Goal: Information Seeking & Learning: Learn about a topic

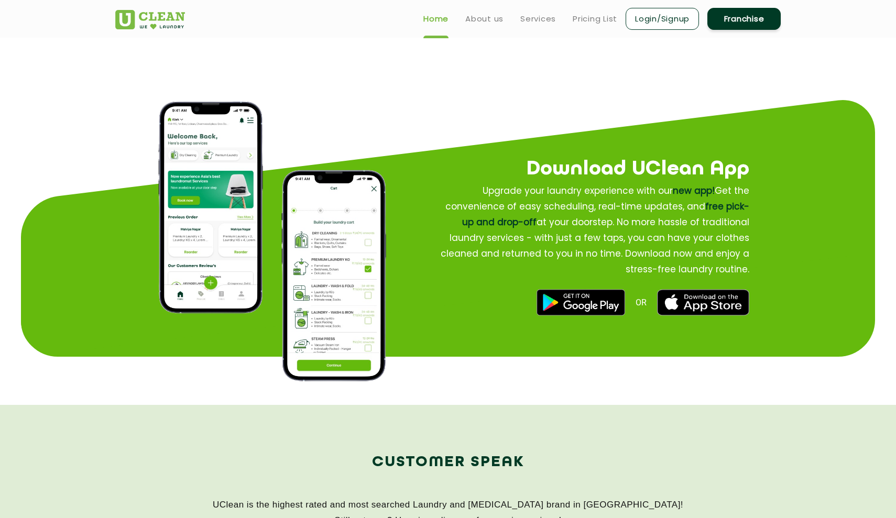
scroll to position [1227, 0]
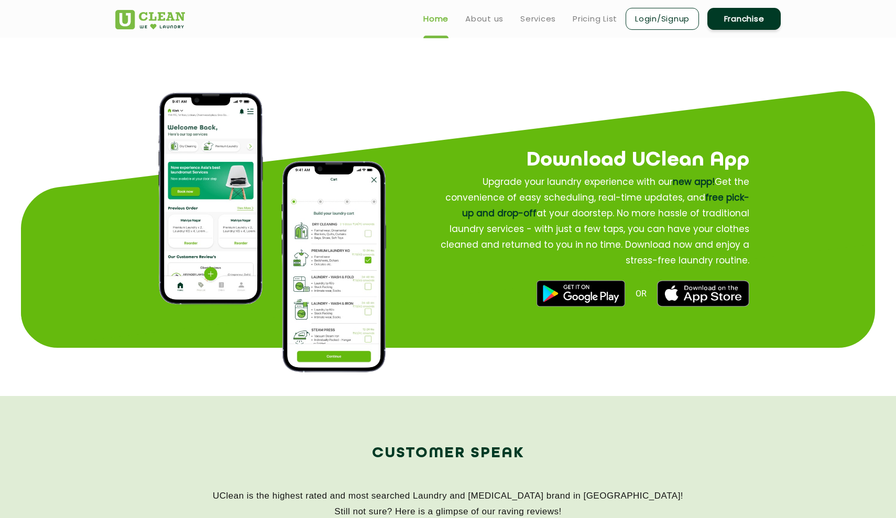
click at [191, 216] on img at bounding box center [210, 199] width 105 height 212
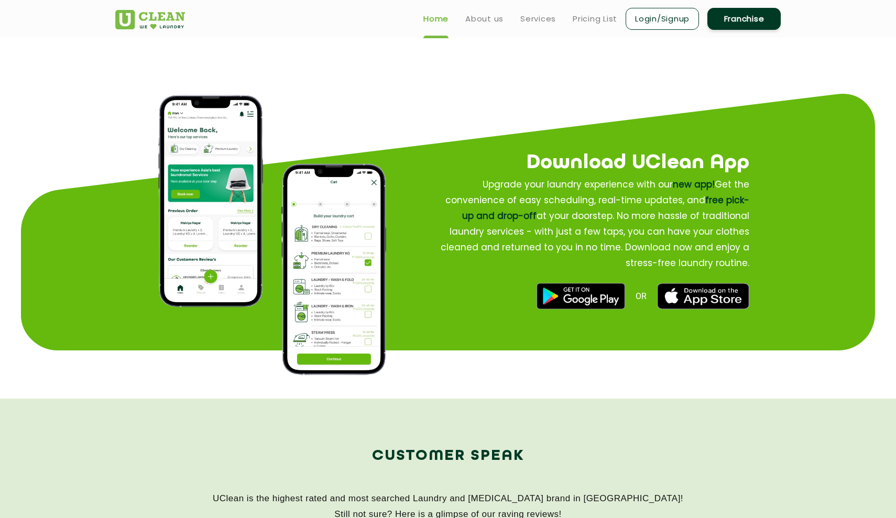
click at [295, 234] on img at bounding box center [333, 269] width 105 height 211
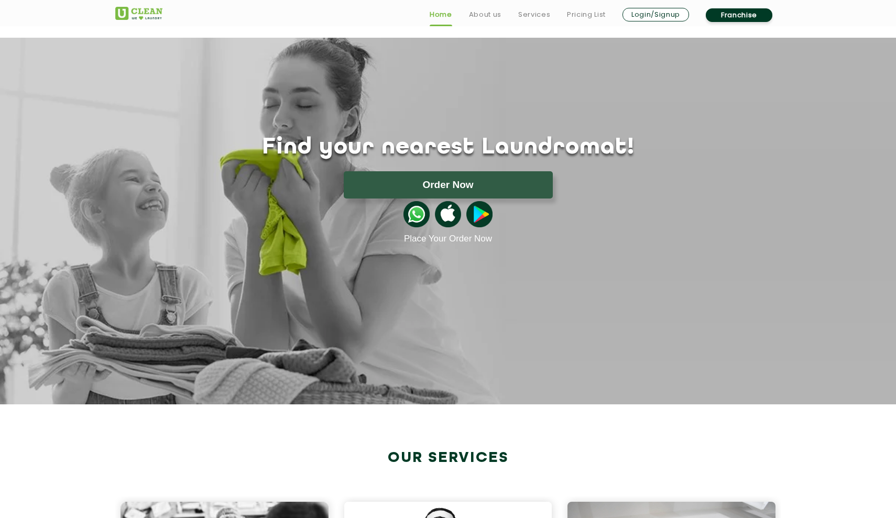
scroll to position [0, 0]
click at [442, 18] on link "About us" at bounding box center [485, 14] width 32 height 13
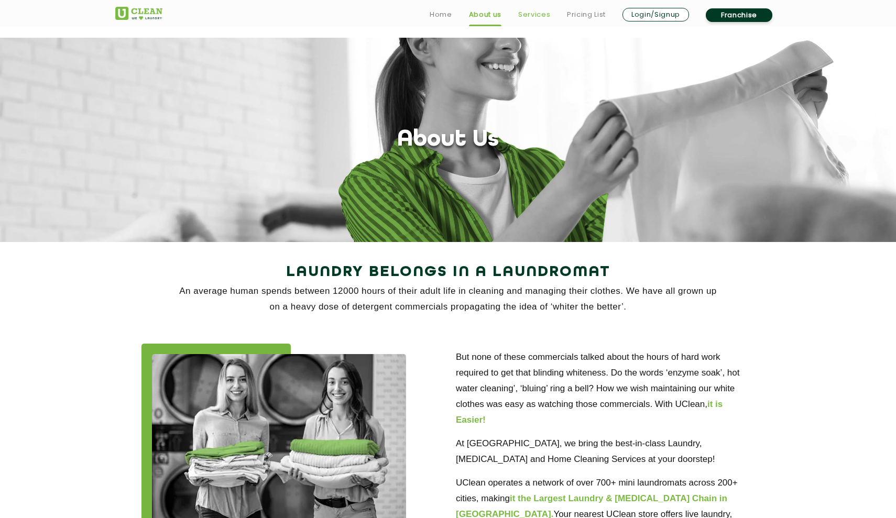
click at [442, 19] on link "Services" at bounding box center [534, 14] width 32 height 13
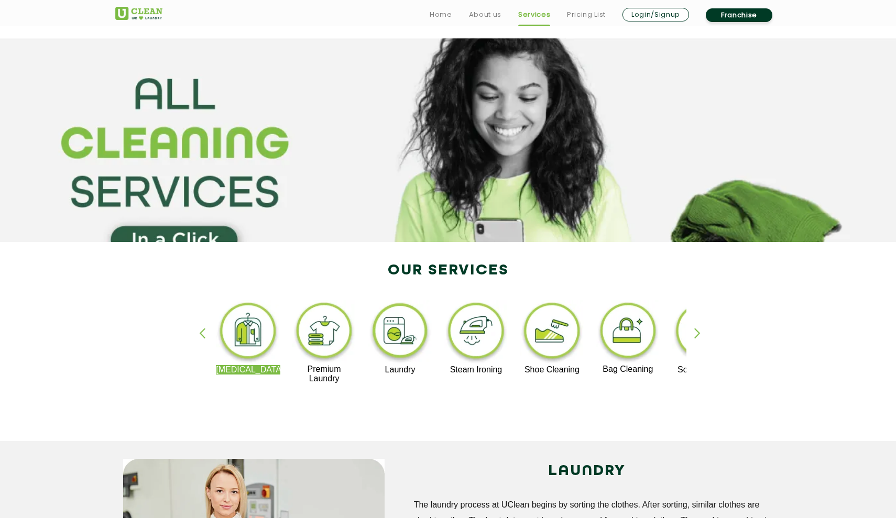
click at [442, 336] on div "button" at bounding box center [702, 342] width 16 height 29
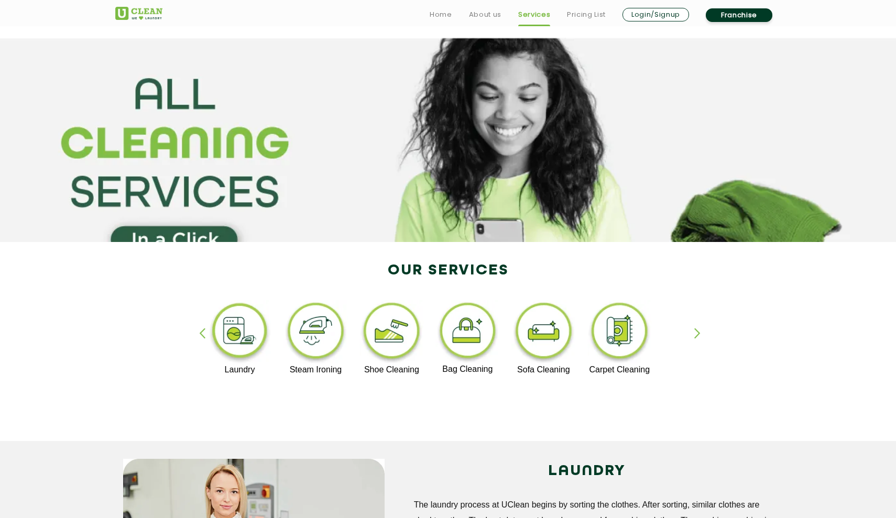
click at [442, 336] on div "button" at bounding box center [702, 342] width 16 height 29
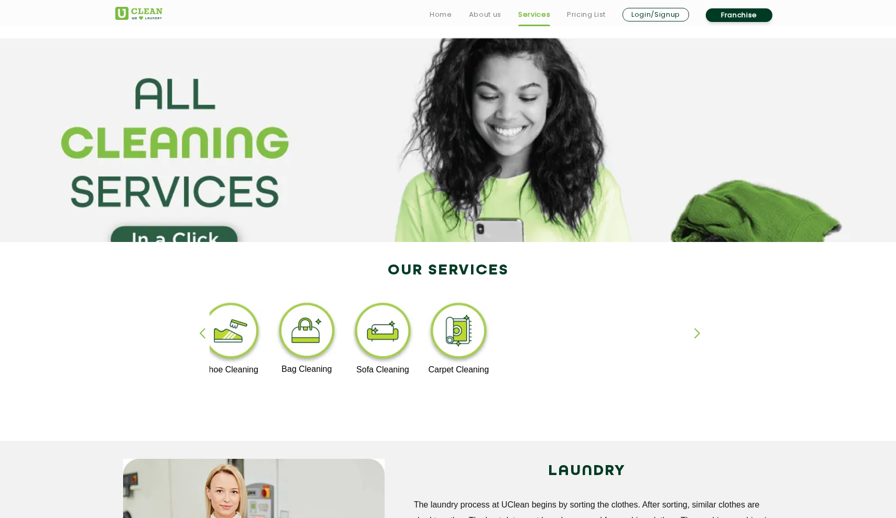
scroll to position [143, 0]
click at [442, 300] on img at bounding box center [458, 332] width 64 height 65
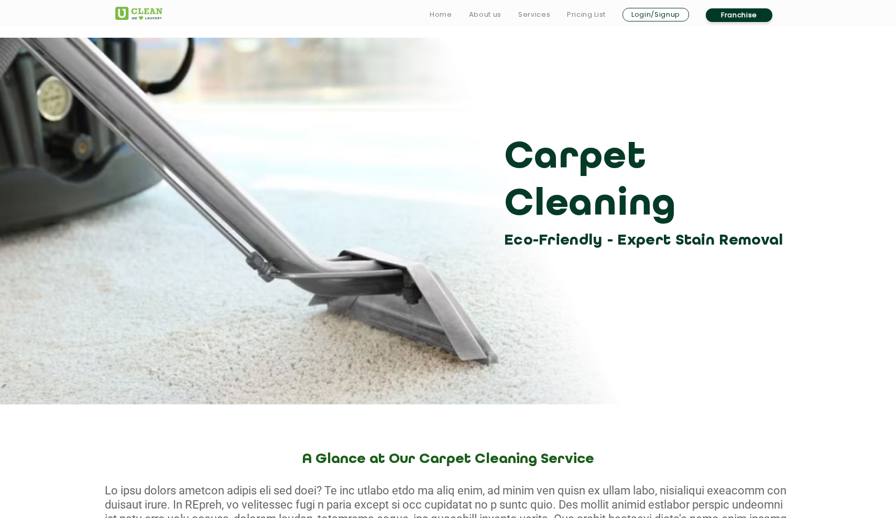
scroll to position [143, 0]
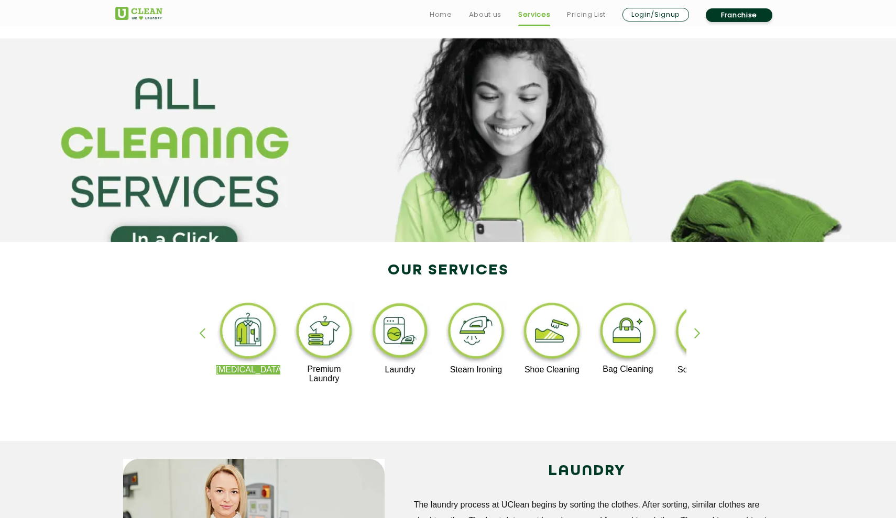
click at [442, 300] on img at bounding box center [552, 332] width 64 height 65
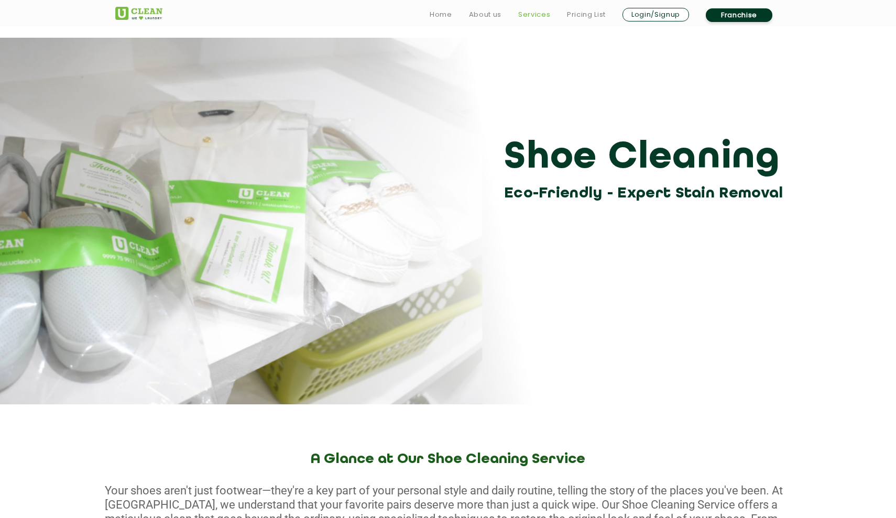
click at [442, 14] on link "Services" at bounding box center [534, 14] width 32 height 13
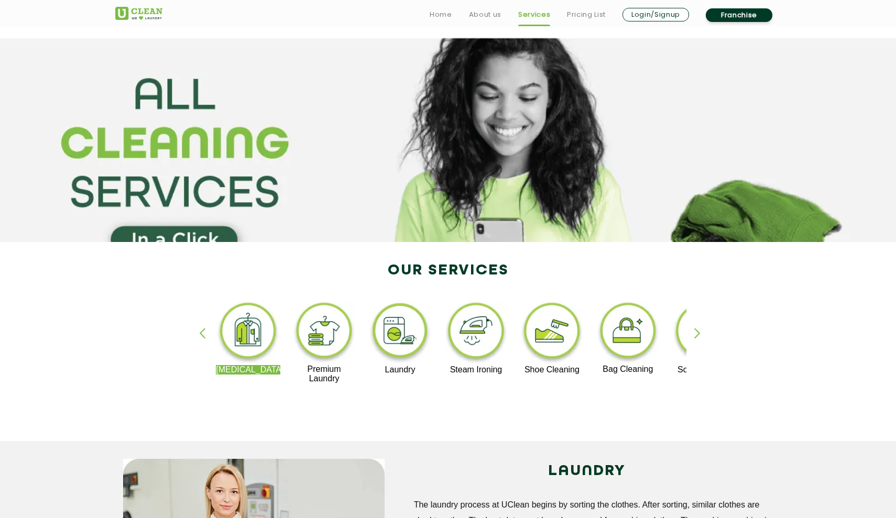
click at [436, 23] on ul "Home About us Services Pricing List Login/Signup Franchise" at bounding box center [600, 14] width 359 height 17
click at [439, 17] on link "Home" at bounding box center [441, 14] width 23 height 13
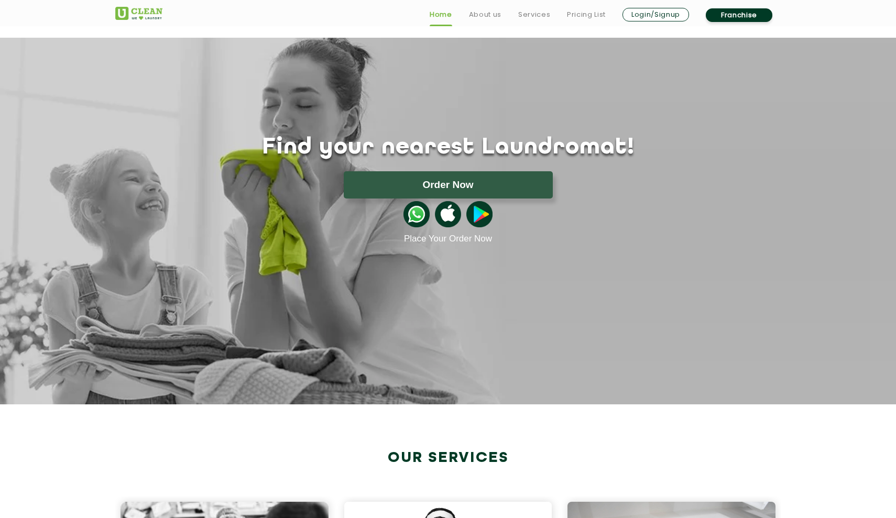
click at [449, 208] on img at bounding box center [448, 214] width 26 height 26
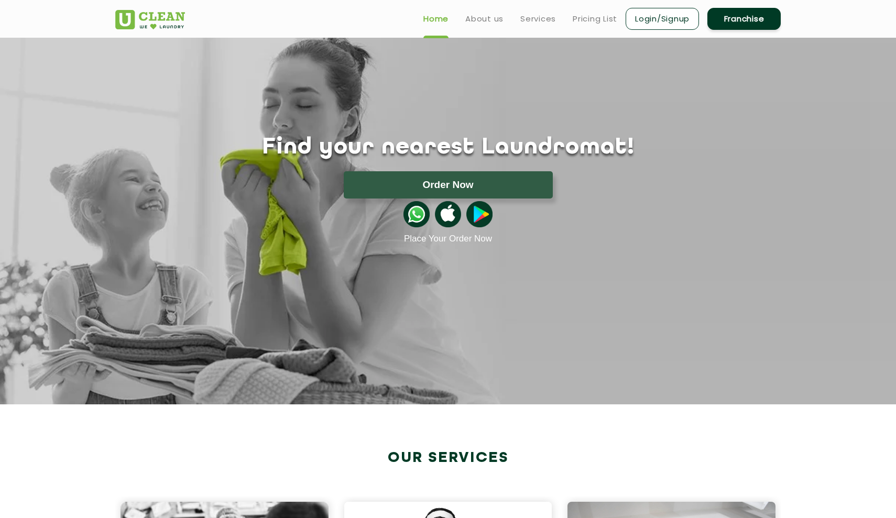
click at [446, 215] on img at bounding box center [448, 214] width 26 height 26
click at [749, 23] on link "Franchise" at bounding box center [743, 19] width 73 height 22
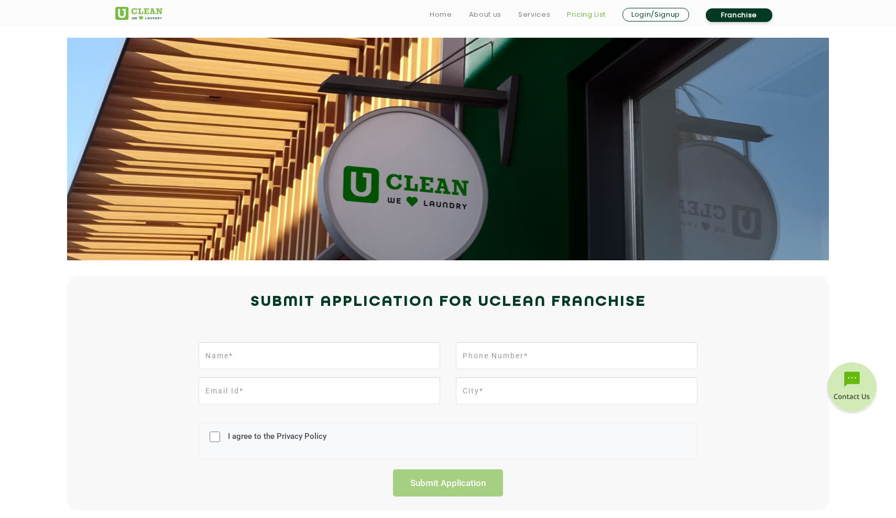
click at [577, 16] on link "Pricing List" at bounding box center [586, 14] width 39 height 13
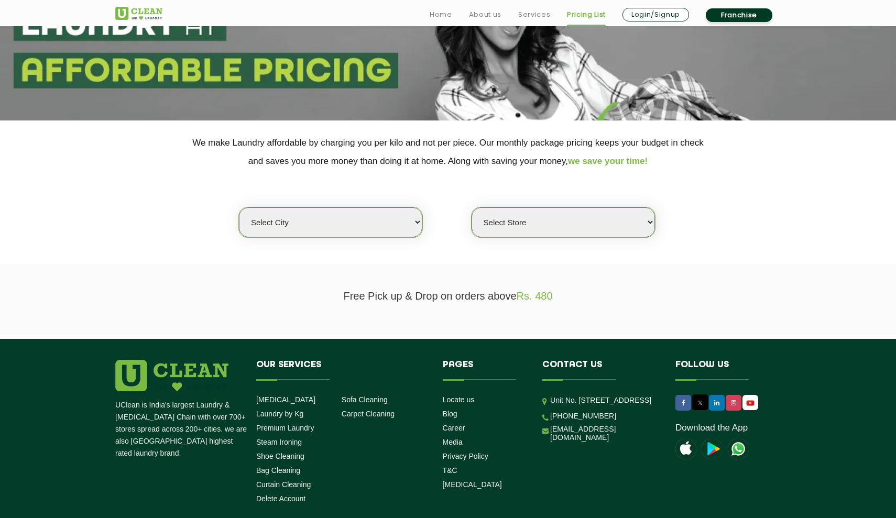
scroll to position [174, 0]
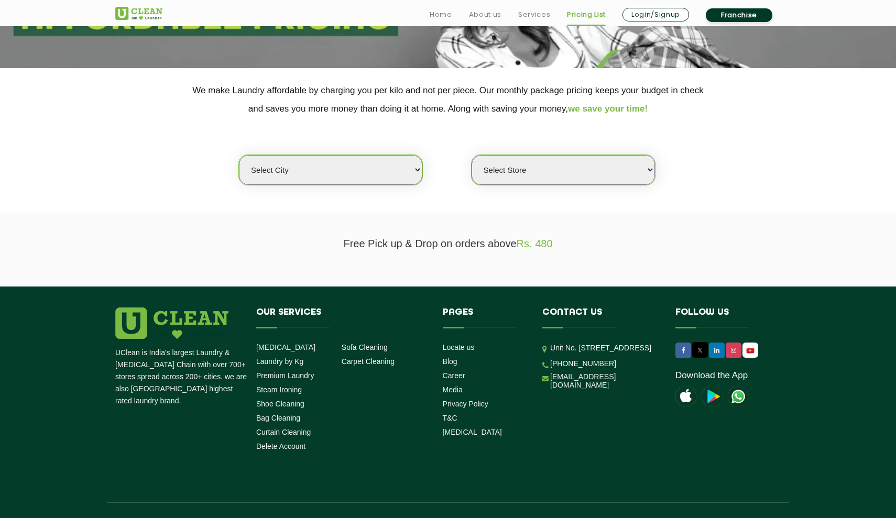
click at [568, 170] on div "Select Store" at bounding box center [563, 170] width 184 height 31
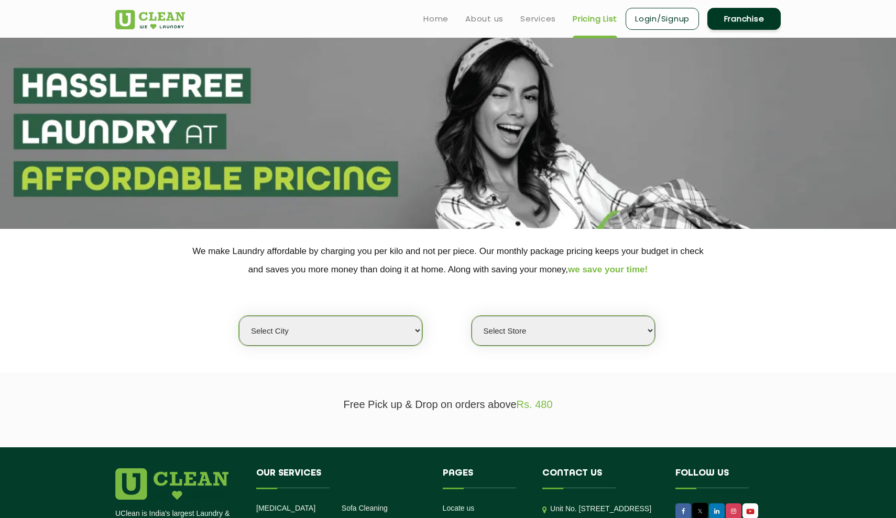
scroll to position [14, 0]
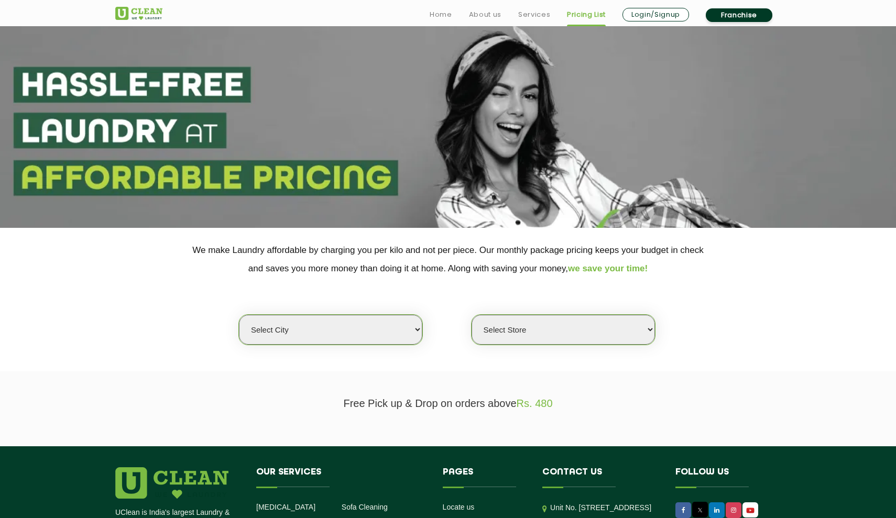
drag, startPoint x: 518, startPoint y: 400, endPoint x: 555, endPoint y: 401, distance: 37.2
click at [555, 401] on p "Free Pick up & Drop on orders above Rs. 480" at bounding box center [447, 404] width 665 height 12
copy p "Rs. 480"
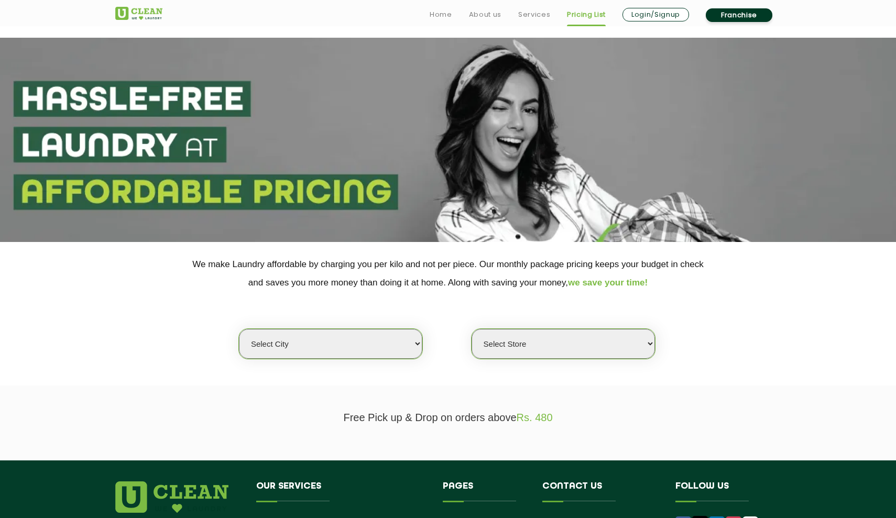
scroll to position [0, 0]
click at [547, 17] on ul "Home About us Services Pricing List Login/Signup Franchise" at bounding box center [600, 14] width 359 height 17
click at [525, 13] on link "Services" at bounding box center [534, 14] width 32 height 13
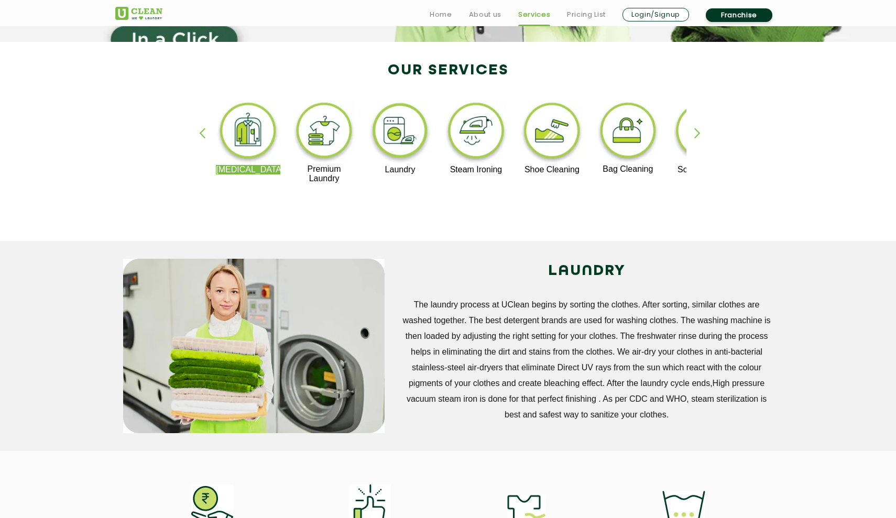
scroll to position [201, 0]
click at [695, 135] on div "button" at bounding box center [702, 141] width 16 height 29
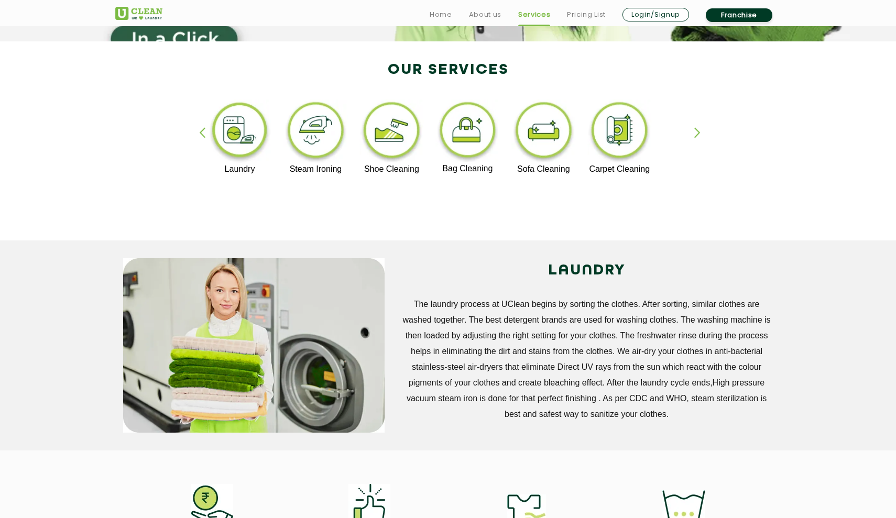
click at [695, 135] on div "button" at bounding box center [702, 141] width 16 height 29
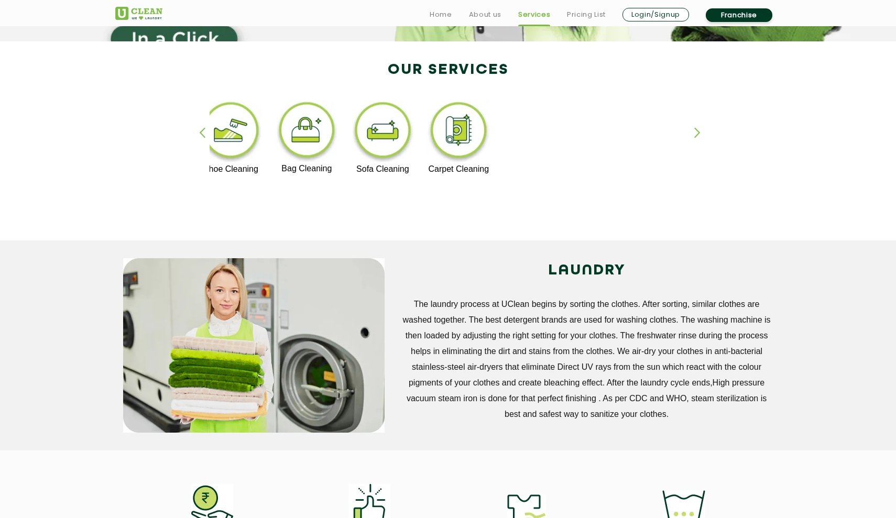
click at [197, 136] on div "[MEDICAL_DATA] Premium Laundry Laundry Steam Ironing Shoe Cleaning Bag Cleaning…" at bounding box center [447, 146] width 681 height 189
click at [200, 135] on div "button" at bounding box center [207, 141] width 16 height 29
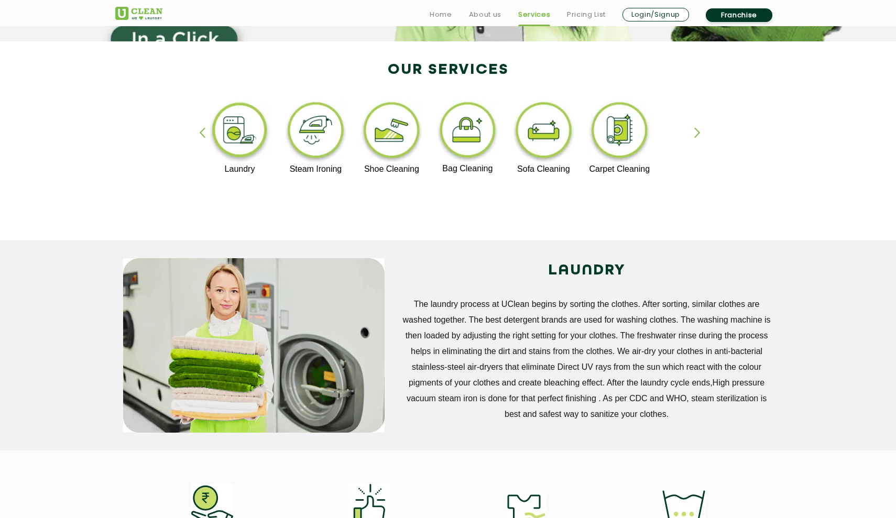
click at [201, 135] on div "button" at bounding box center [207, 141] width 16 height 29
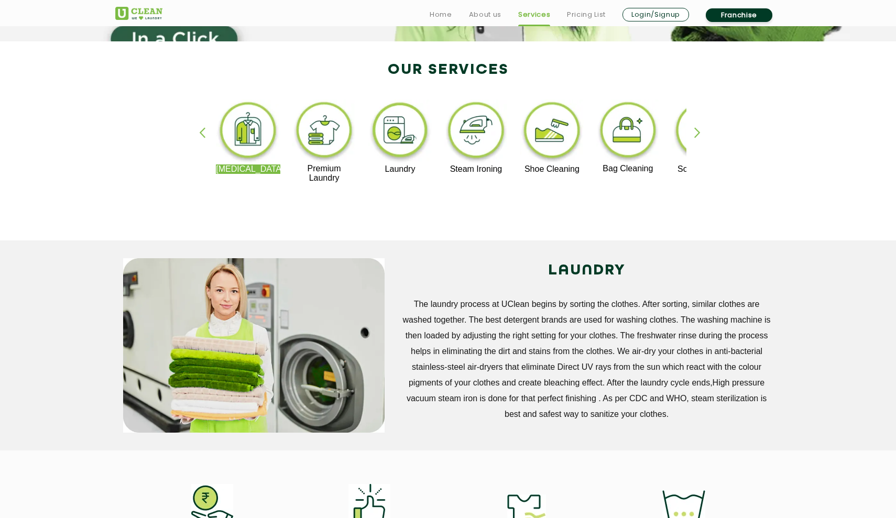
click at [201, 135] on div "button" at bounding box center [207, 141] width 16 height 29
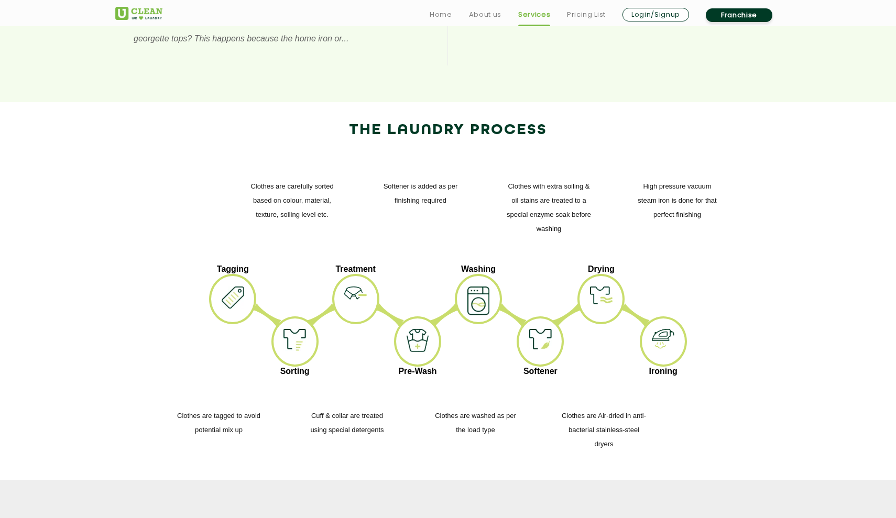
scroll to position [1200, 0]
